Goal: Task Accomplishment & Management: Manage account settings

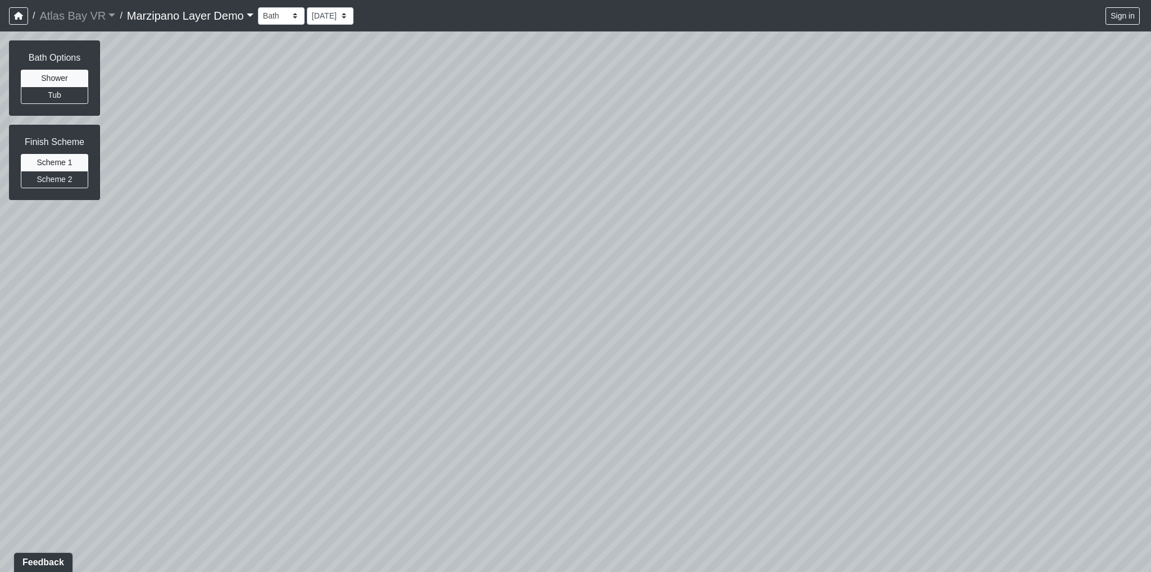
drag, startPoint x: 565, startPoint y: 257, endPoint x: 485, endPoint y: 336, distance: 112.4
click at [485, 338] on div at bounding box center [575, 301] width 1151 height 541
click at [66, 95] on button "Tub" at bounding box center [54, 95] width 67 height 17
click at [65, 87] on button "Tub" at bounding box center [54, 95] width 67 height 17
click at [61, 75] on button "Shower" at bounding box center [54, 78] width 67 height 17
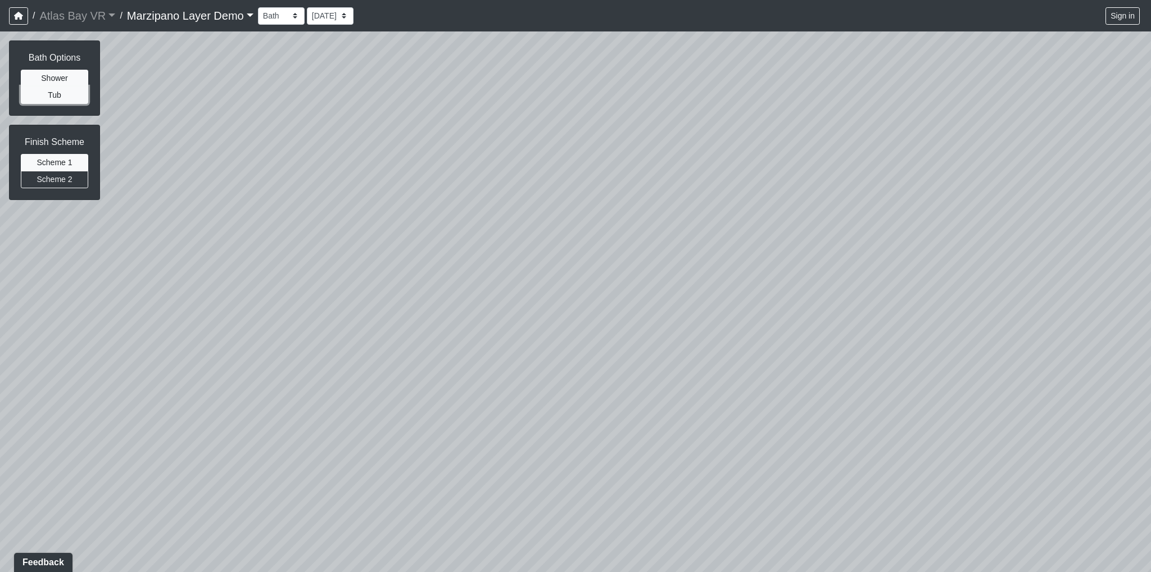
click at [61, 90] on button "Tub" at bounding box center [54, 95] width 67 height 17
drag, startPoint x: 298, startPoint y: 292, endPoint x: 421, endPoint y: 260, distance: 127.0
click at [420, 262] on div at bounding box center [575, 301] width 1151 height 541
drag, startPoint x: 356, startPoint y: 279, endPoint x: 560, endPoint y: 265, distance: 204.5
click at [539, 267] on div at bounding box center [575, 301] width 1151 height 541
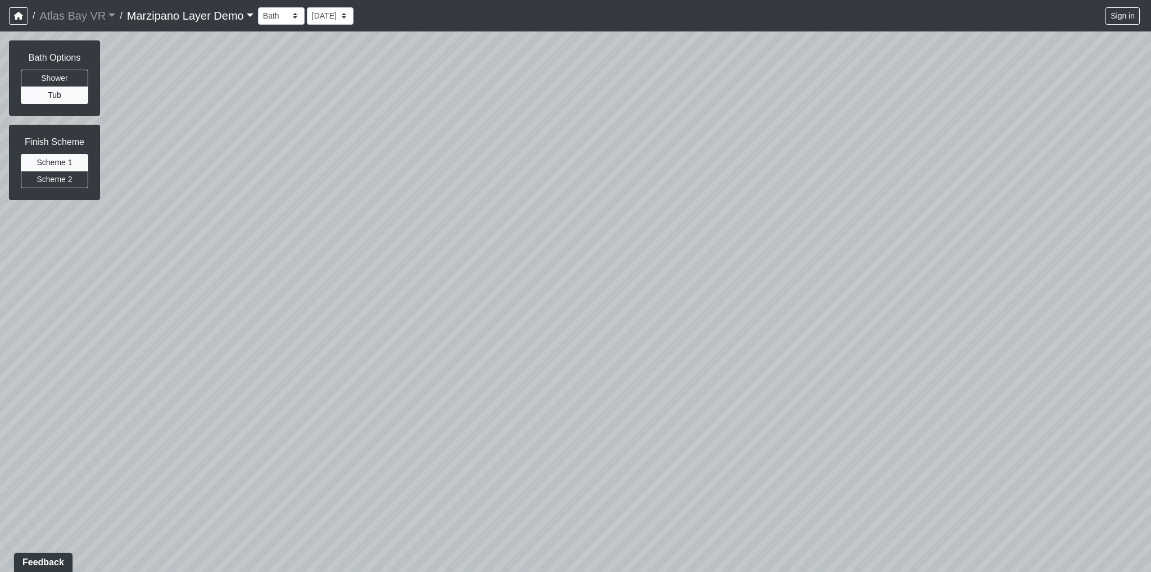
drag, startPoint x: 476, startPoint y: 271, endPoint x: 527, endPoint y: 265, distance: 50.9
click at [527, 265] on div at bounding box center [575, 301] width 1151 height 541
click at [31, 79] on button "Shower" at bounding box center [54, 78] width 67 height 17
click at [38, 94] on button "Tub" at bounding box center [54, 95] width 67 height 17
click at [55, 183] on button "Scheme 2" at bounding box center [54, 179] width 67 height 17
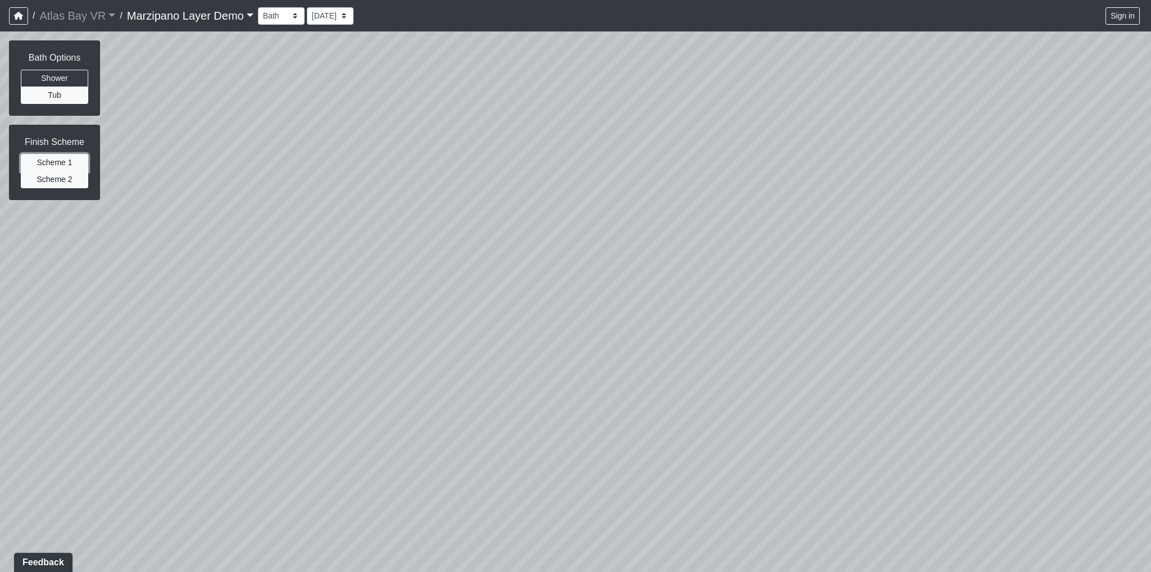
click at [55, 162] on button "Scheme 1" at bounding box center [54, 162] width 67 height 17
click at [56, 173] on button "Scheme 2" at bounding box center [54, 179] width 67 height 17
drag, startPoint x: 388, startPoint y: 261, endPoint x: 322, endPoint y: 321, distance: 89.5
click at [323, 321] on div at bounding box center [575, 301] width 1151 height 541
drag, startPoint x: 303, startPoint y: 284, endPoint x: 269, endPoint y: 286, distance: 34.9
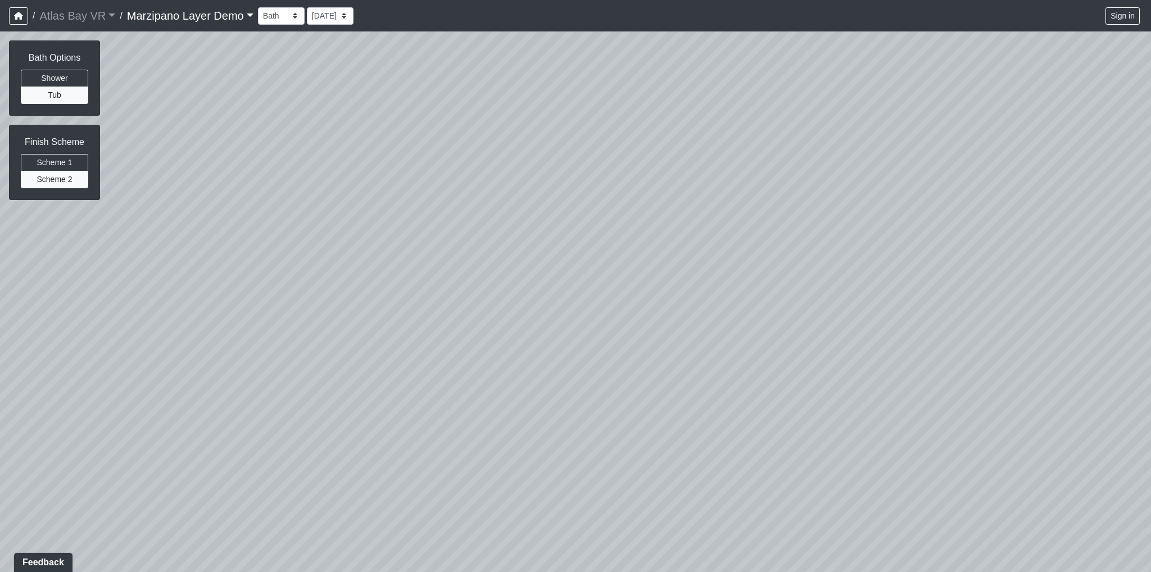
click at [271, 286] on div at bounding box center [575, 301] width 1151 height 541
click at [236, 19] on link "Marzipano Layer Demo" at bounding box center [190, 15] width 126 height 22
click at [294, 15] on select "Bath" at bounding box center [281, 15] width 47 height 17
click at [353, 16] on select "11/19/2019" at bounding box center [330, 15] width 47 height 17
click at [348, 17] on select "11/19/2019" at bounding box center [330, 15] width 47 height 17
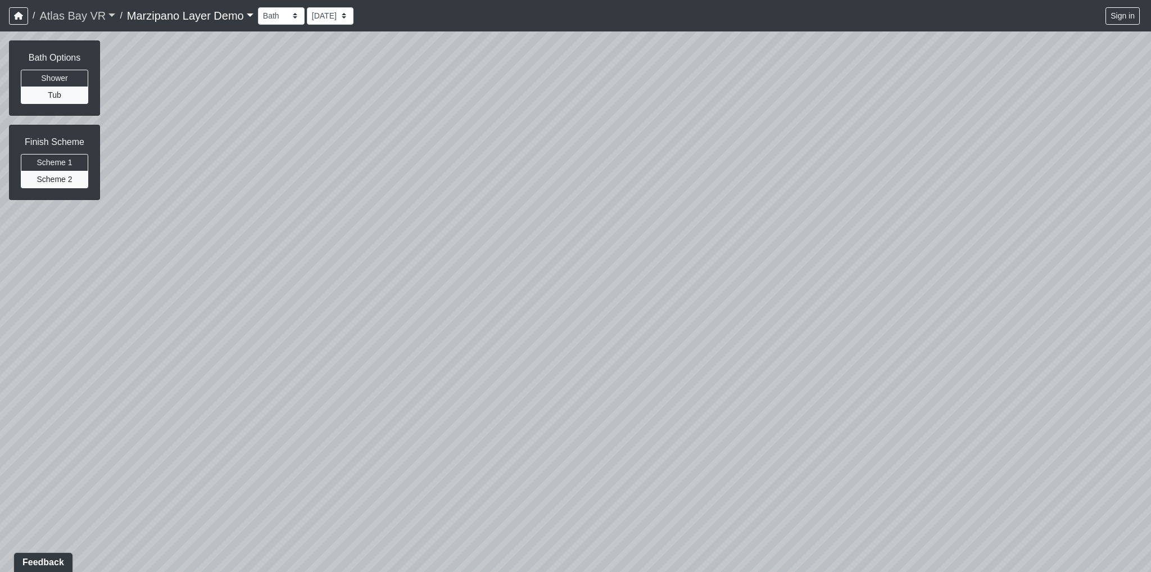
click at [99, 14] on link "Atlas Bay VR" at bounding box center [77, 15] width 76 height 22
click at [76, 43] on strong "Atlas Bay VR" at bounding box center [81, 42] width 56 height 10
click at [18, 16] on icon "button" at bounding box center [18, 16] width 9 height 8
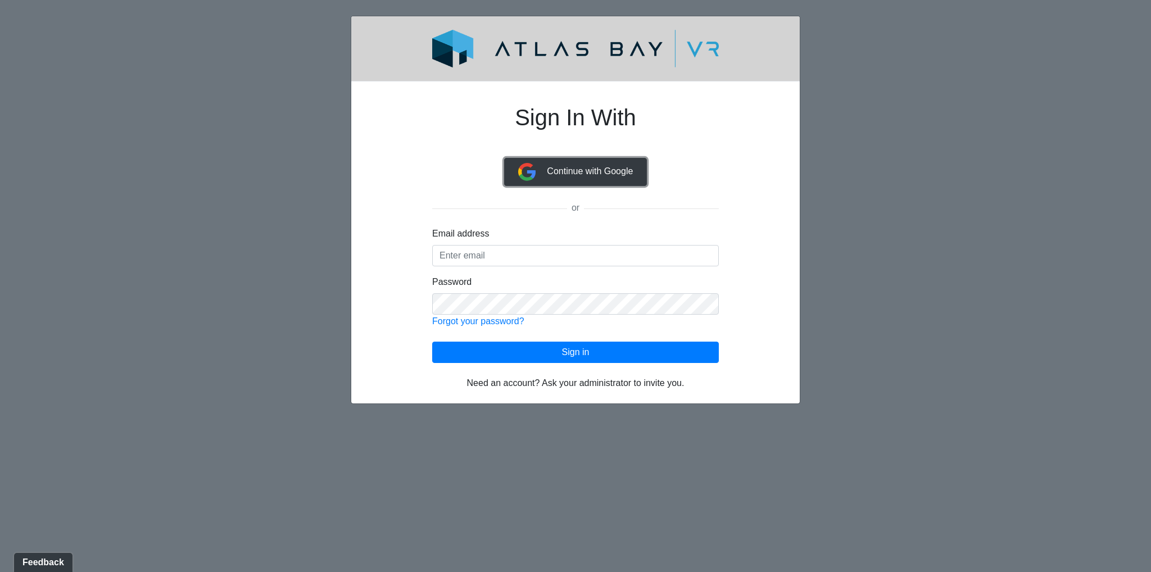
click at [589, 170] on span "Continue with Google" at bounding box center [590, 171] width 86 height 10
